Goal: Book appointment/travel/reservation

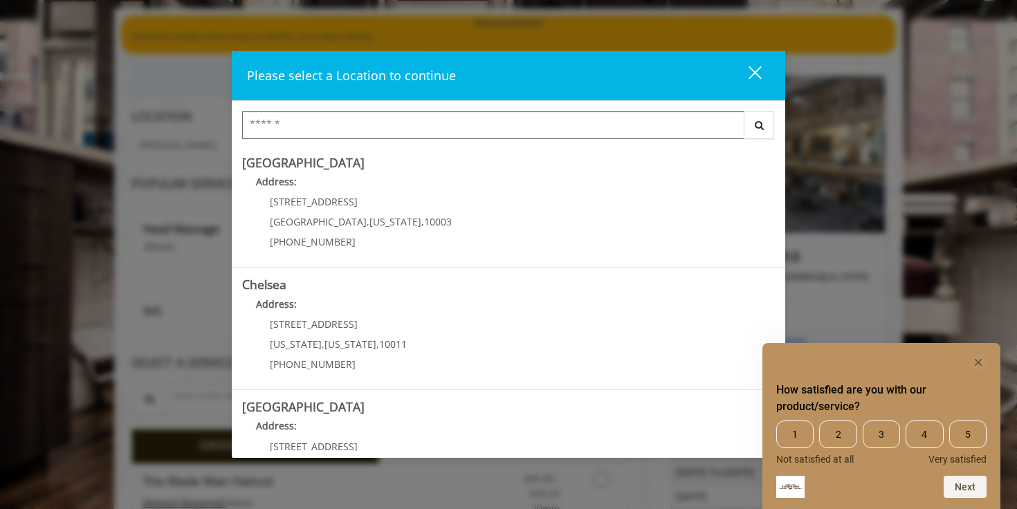
scroll to position [95, 0]
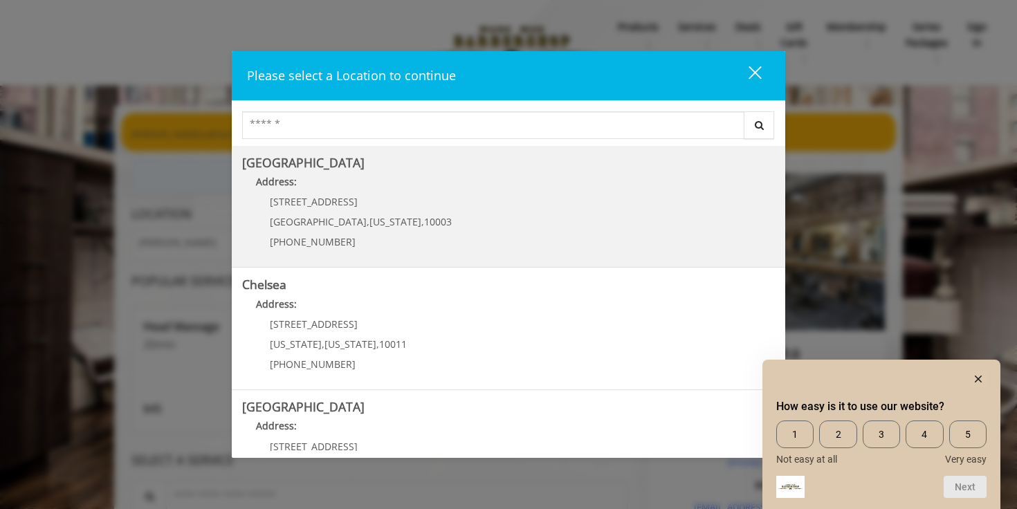
click at [401, 211] on div "60 E 8th St Manhattan , New York , 10003 (212) 598-1840" at bounding box center [350, 226] width 216 height 60
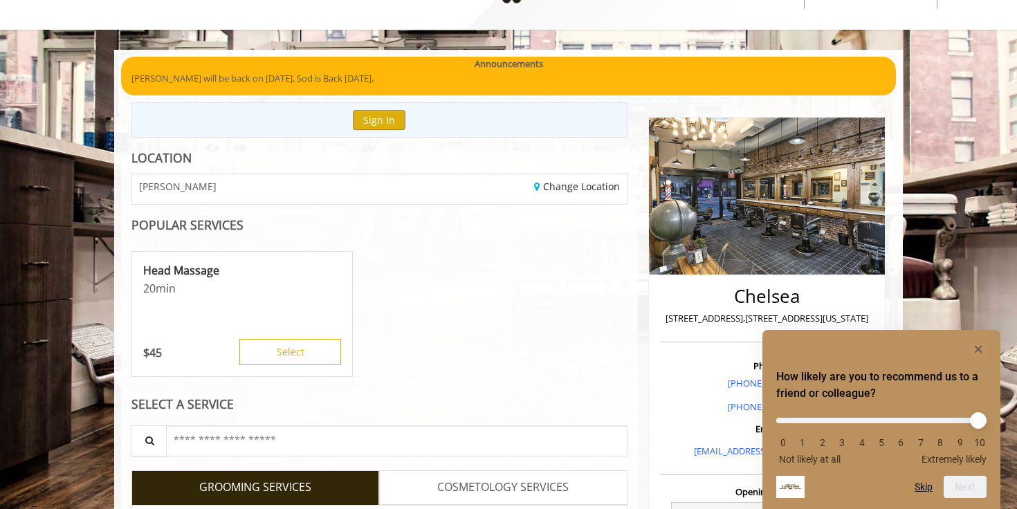
scroll to position [136, 0]
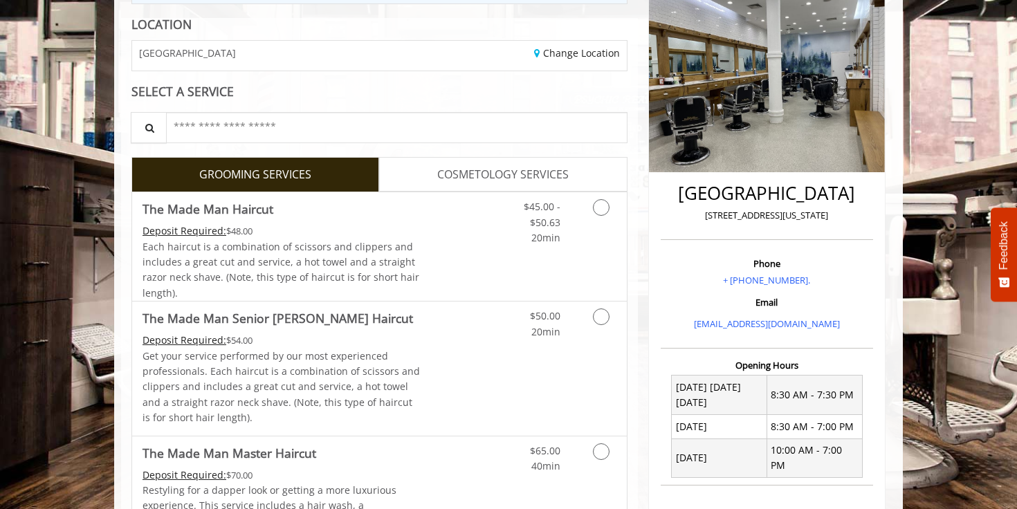
scroll to position [235, 0]
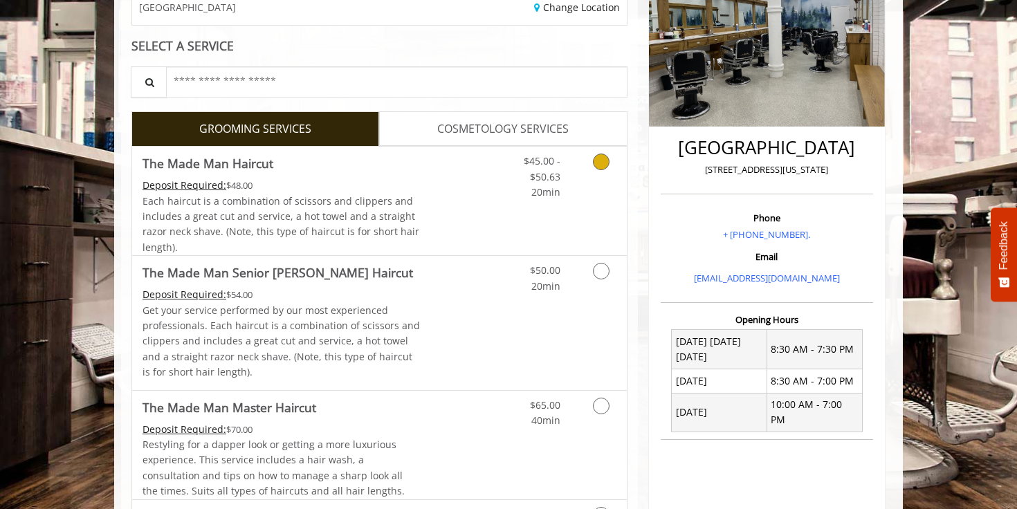
click at [615, 174] on link "Grooming services" at bounding box center [598, 173] width 35 height 53
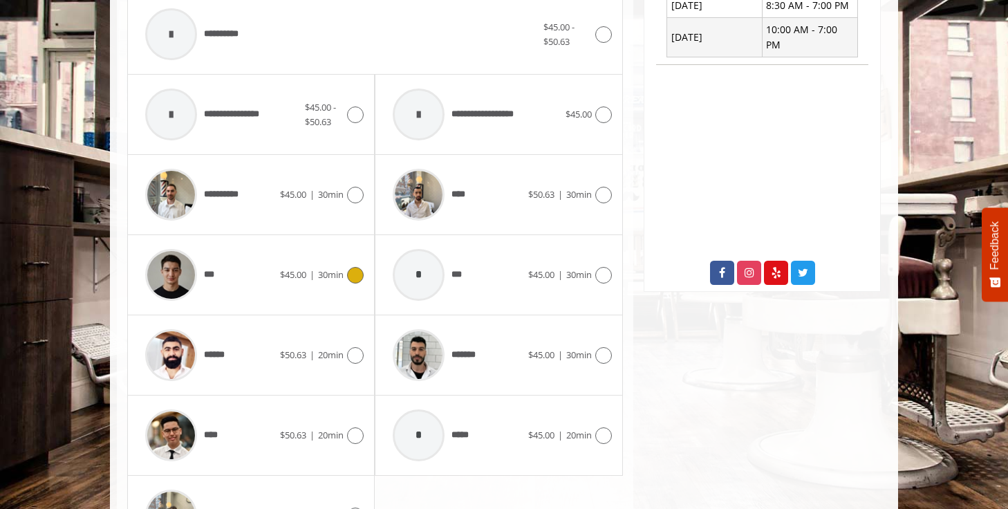
click at [304, 260] on div "*** $45.00 | 30min" at bounding box center [250, 275] width 225 height 66
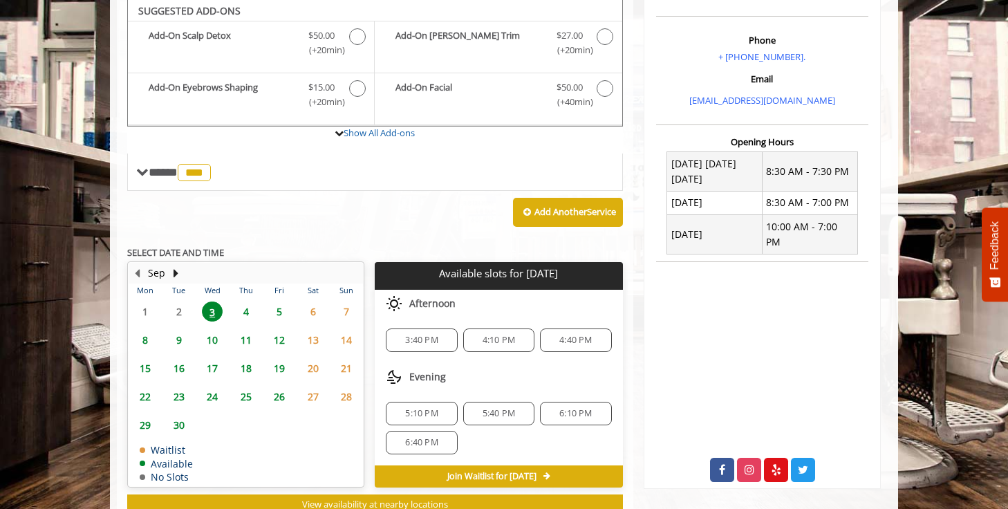
scroll to position [412, 0]
